Goal: Subscribe to service/newsletter

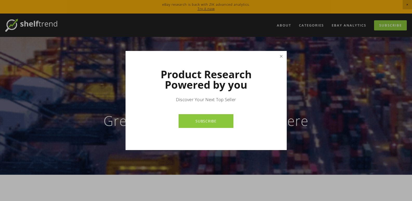
click at [284, 55] on link "Close" at bounding box center [281, 56] width 9 height 9
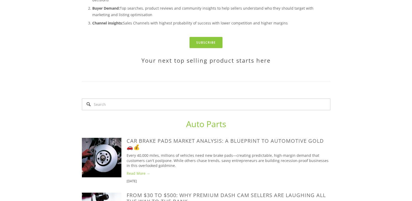
scroll to position [312, 0]
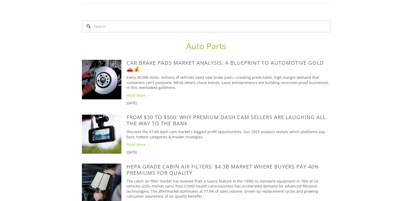
click at [215, 42] on link "Auto Parts" at bounding box center [206, 45] width 40 height 11
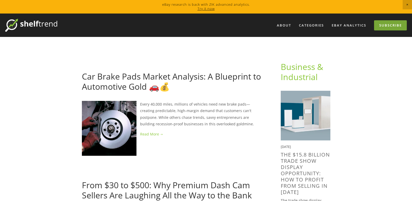
click at [395, 25] on link "Subscribe" at bounding box center [390, 25] width 33 height 10
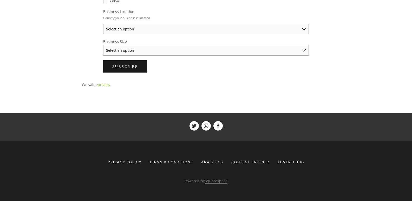
scroll to position [125, 0]
